Goal: Transaction & Acquisition: Book appointment/travel/reservation

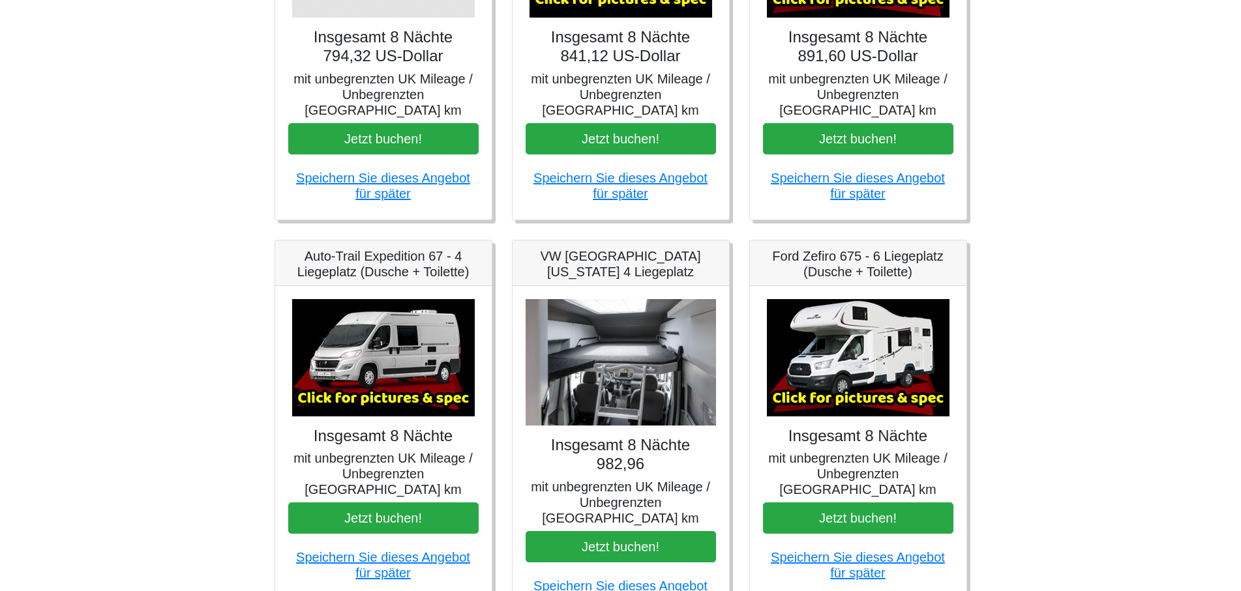
scroll to position [399, 0]
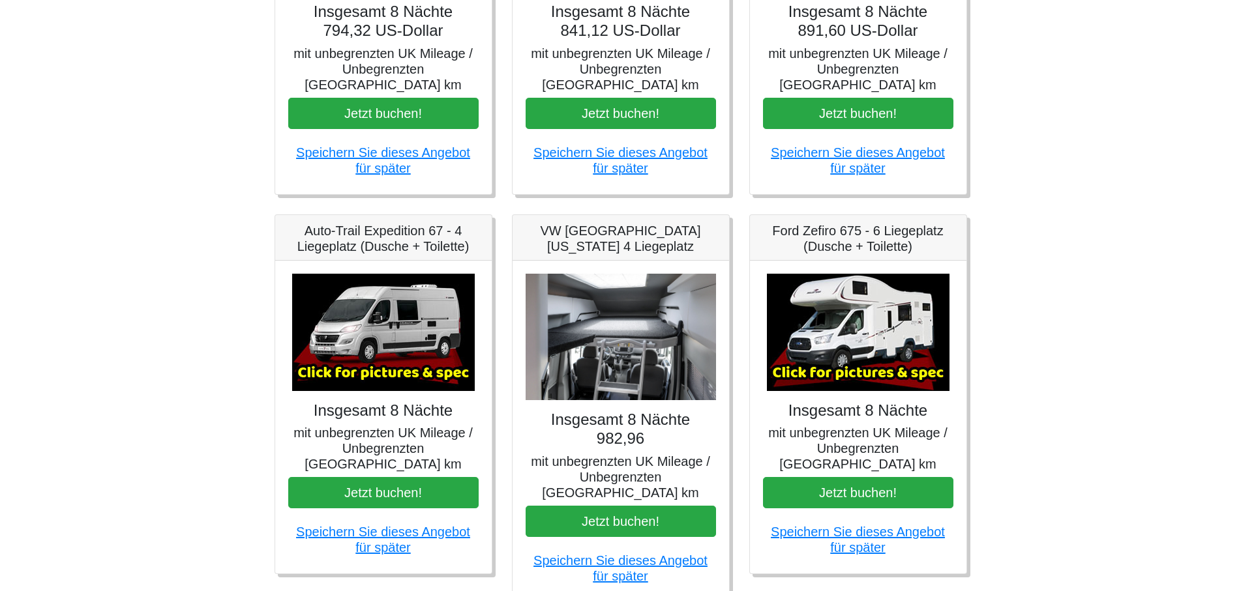
click at [643, 411] on h4 "Insgesamt 8 Nächte 982,96" at bounding box center [620, 430] width 190 height 38
click at [646, 321] on img at bounding box center [620, 337] width 190 height 127
click at [619, 506] on button "Jetzt buchen!" at bounding box center [620, 521] width 190 height 31
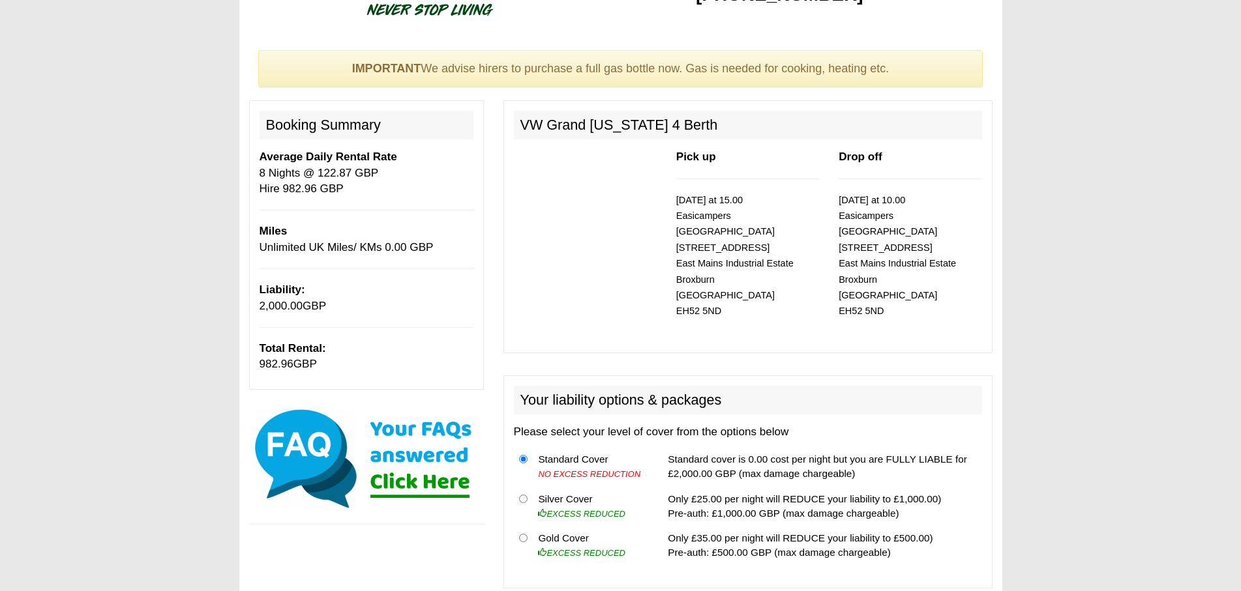
scroll to position [66, 0]
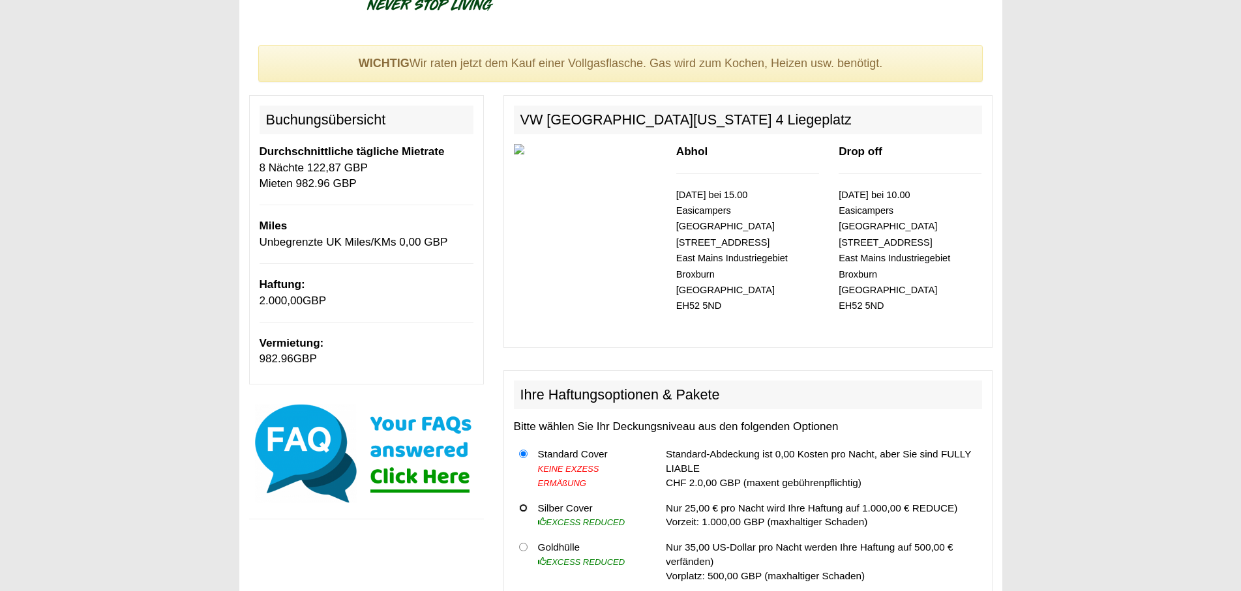
click at [521, 504] on input "radio" at bounding box center [523, 508] width 8 height 8
radio input "true"
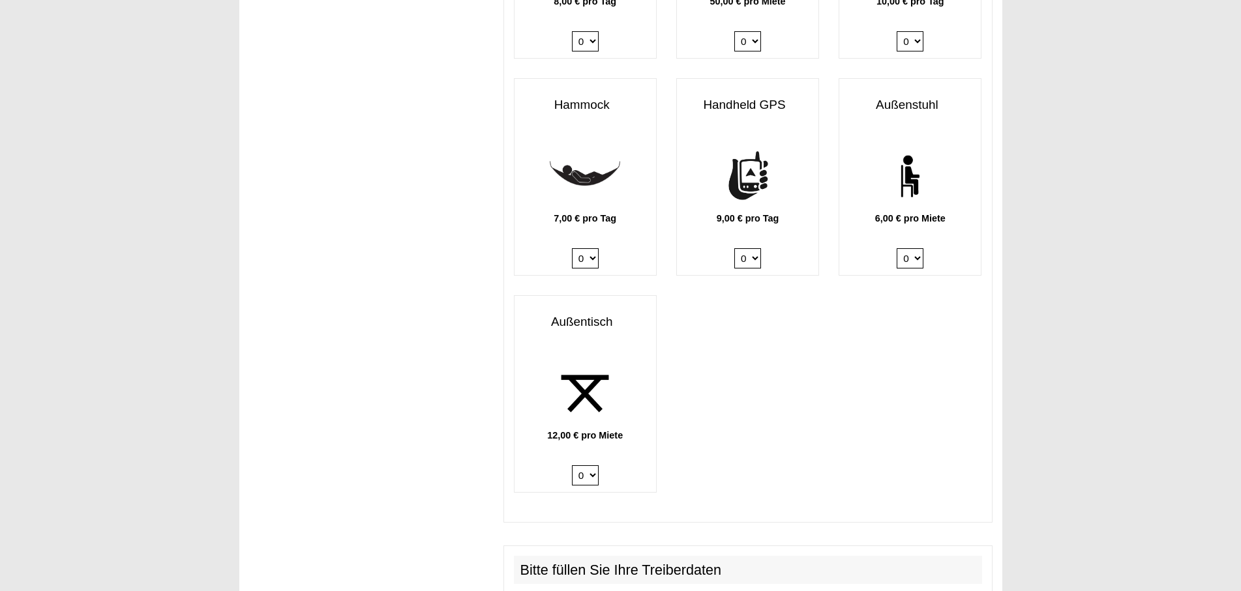
scroll to position [1762, 0]
